Goal: Information Seeking & Learning: Learn about a topic

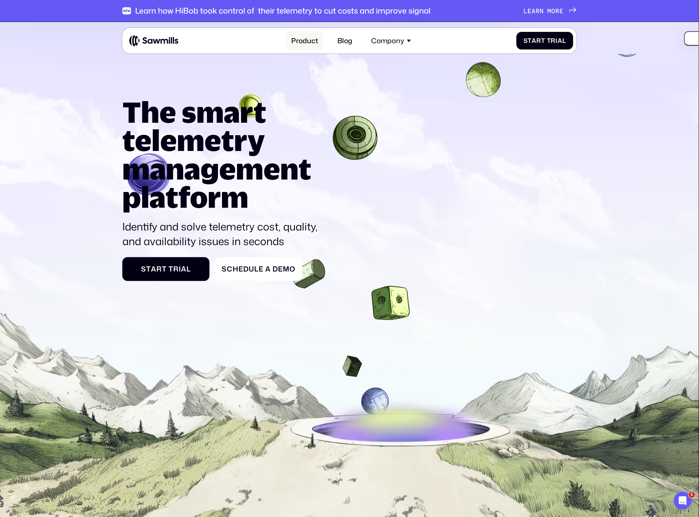
click at [311, 37] on link "Product" at bounding box center [304, 40] width 37 height 19
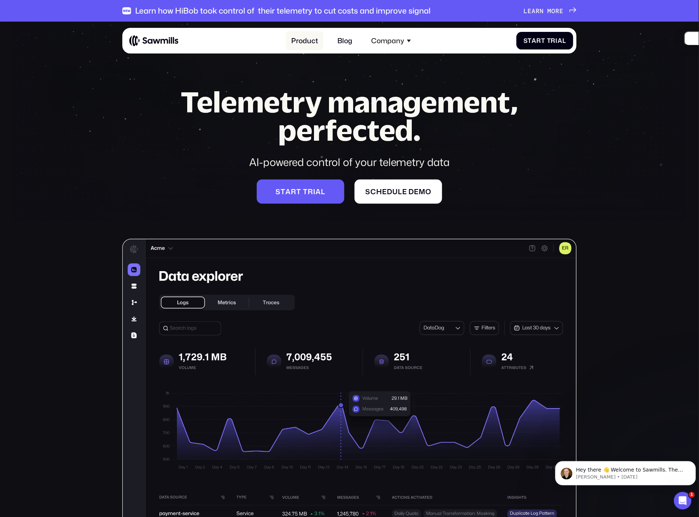
click at [300, 42] on link "Product" at bounding box center [304, 40] width 37 height 19
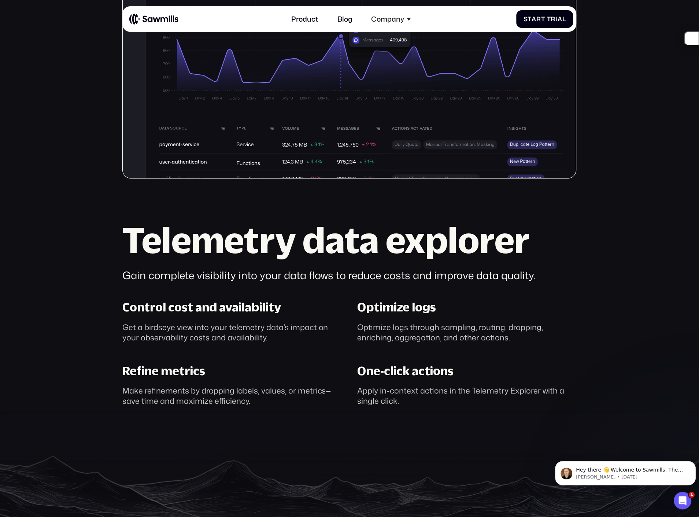
scroll to position [369, 0]
click at [696, 38] on button "button" at bounding box center [688, 38] width 22 height 15
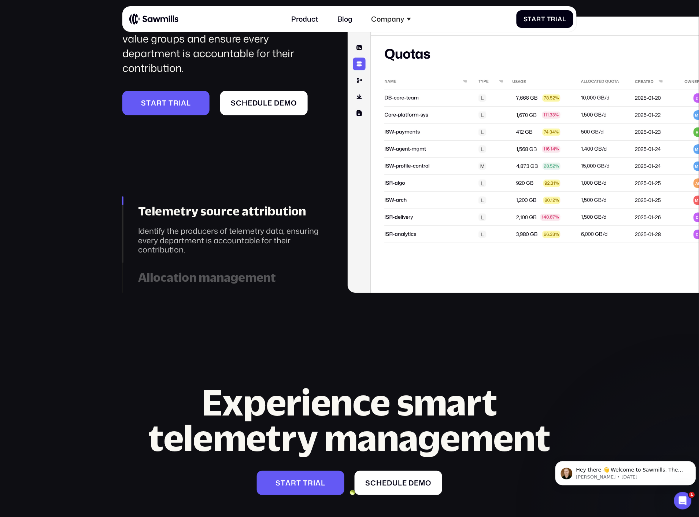
scroll to position [2895, 0]
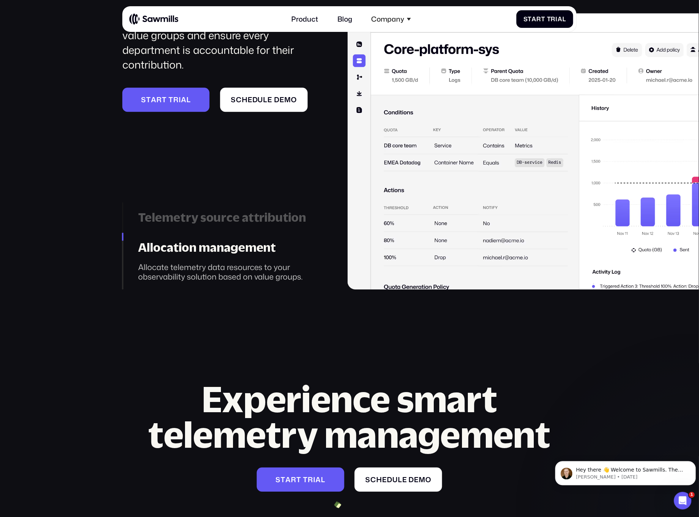
click at [122, 233] on link "Allocation management Allocate telemetry data resources to your observability s…" at bounding box center [222, 261] width 201 height 57
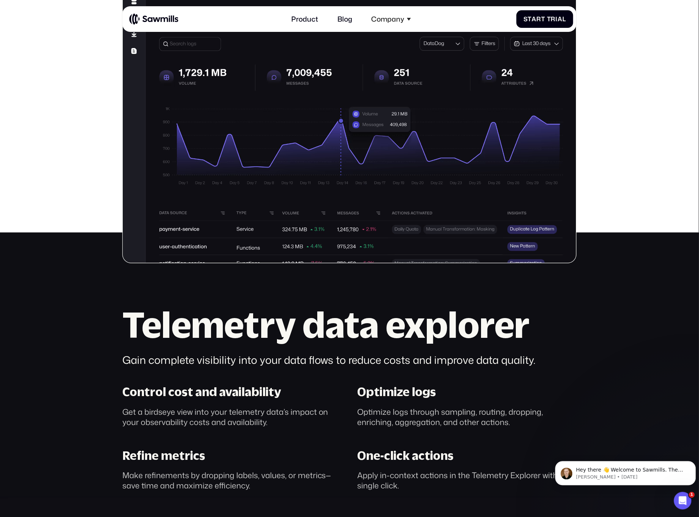
scroll to position [285, 0]
click at [52, 323] on section "Telemetry management, perfected. AI-powered control of your telemetry data S t …" at bounding box center [349, 195] width 699 height 917
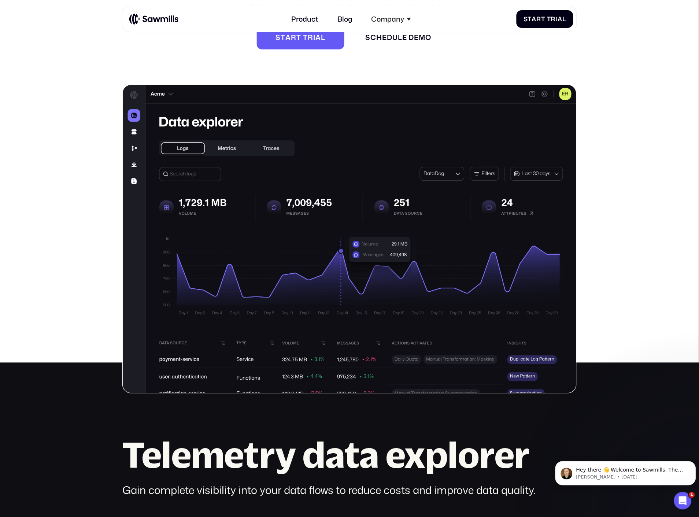
scroll to position [0, 0]
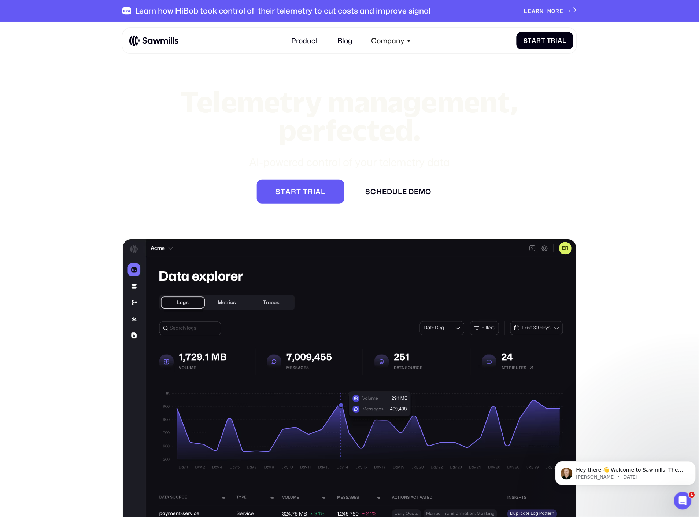
click at [162, 108] on div "Telemetry management, perfected. AI-powered control of your telemetry data S t …" at bounding box center [349, 318] width 454 height 460
